Goal: Use online tool/utility: Utilize a website feature to perform a specific function

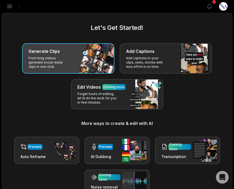
click at [64, 51] on div "Generate Clips" at bounding box center [68, 51] width 80 height 6
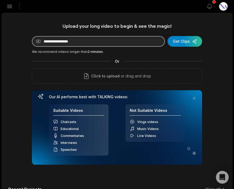
click at [97, 40] on input at bounding box center [98, 41] width 133 height 11
paste input "**********"
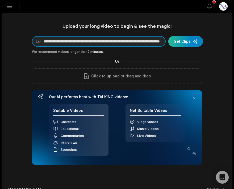
type input "**********"
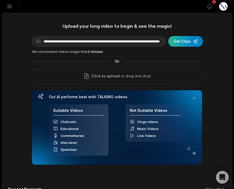
scroll to position [0, 0]
click at [185, 40] on div "submit" at bounding box center [186, 41] width 35 height 11
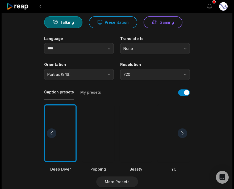
scroll to position [64, 0]
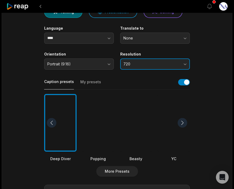
click at [178, 62] on span "720" at bounding box center [152, 64] width 56 height 5
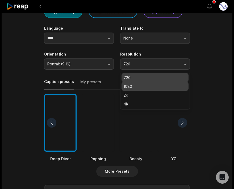
click at [153, 85] on p "1080" at bounding box center [155, 86] width 63 height 6
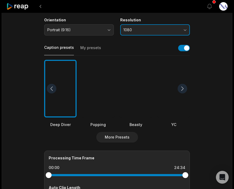
scroll to position [98, 0]
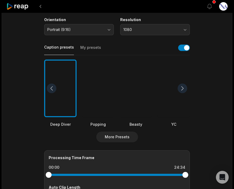
click at [184, 89] on div at bounding box center [183, 88] width 10 height 10
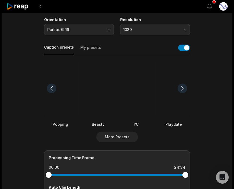
click at [184, 89] on div at bounding box center [183, 88] width 10 height 10
click at [171, 109] on div at bounding box center [174, 88] width 32 height 58
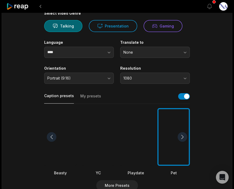
scroll to position [0, 0]
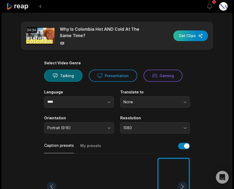
click at [188, 36] on div "button" at bounding box center [191, 35] width 35 height 11
